Goal: Task Accomplishment & Management: Use online tool/utility

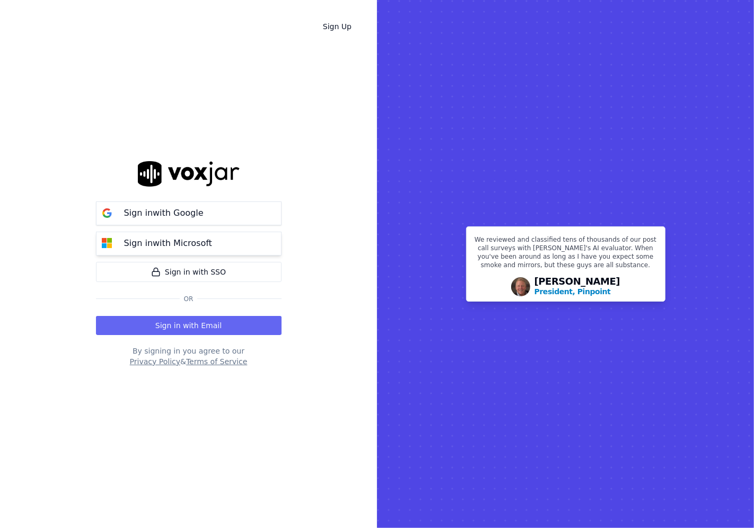
click at [177, 241] on p "Sign in with Microsoft" at bounding box center [168, 243] width 88 height 13
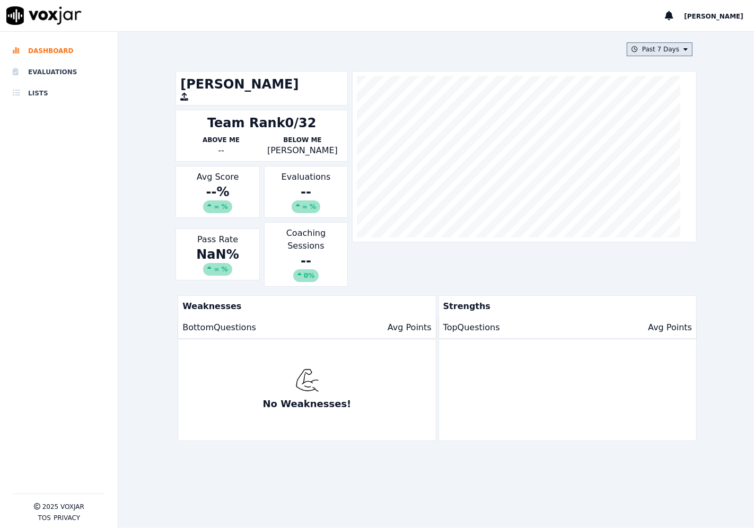
click at [643, 49] on button "Past 7 Days" at bounding box center [660, 49] width 66 height 14
click at [644, 119] on div "Past 30 Days" at bounding box center [664, 120] width 41 height 8
click at [667, 180] on button "Add" at bounding box center [677, 171] width 21 height 17
